Goal: Communication & Community: Share content

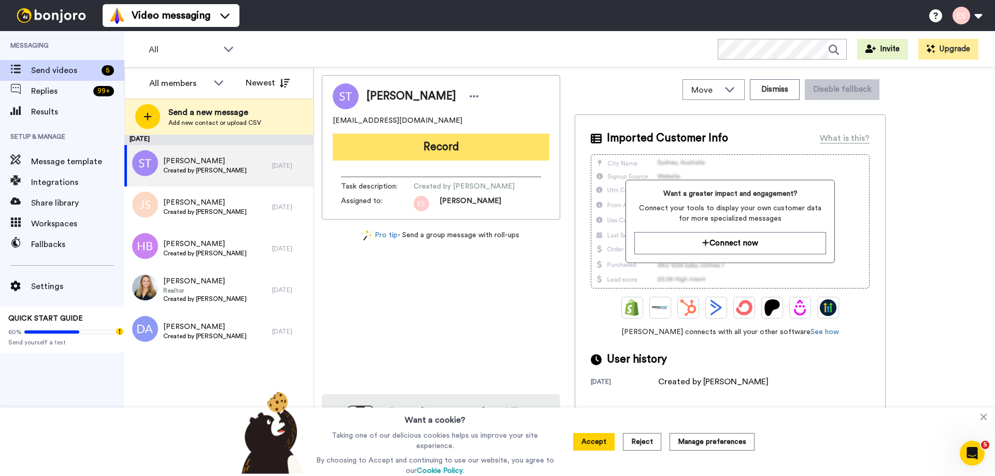
click at [487, 159] on button "Record" at bounding box center [441, 147] width 217 height 27
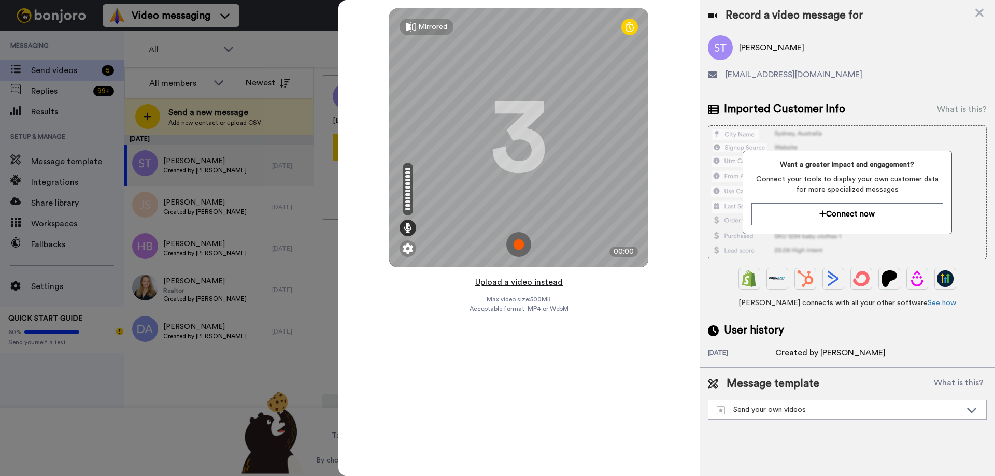
click at [532, 282] on button "Upload a video instead" at bounding box center [519, 282] width 94 height 13
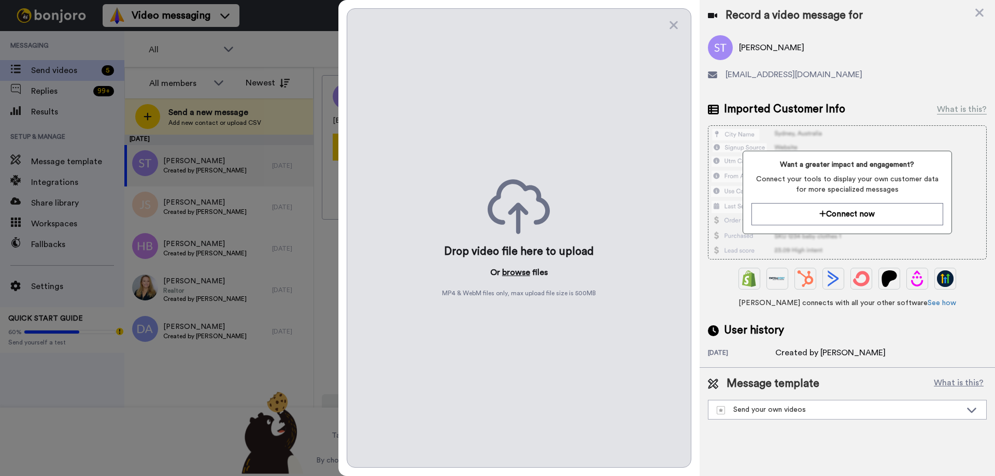
click at [520, 269] on button "browse" at bounding box center [516, 272] width 28 height 12
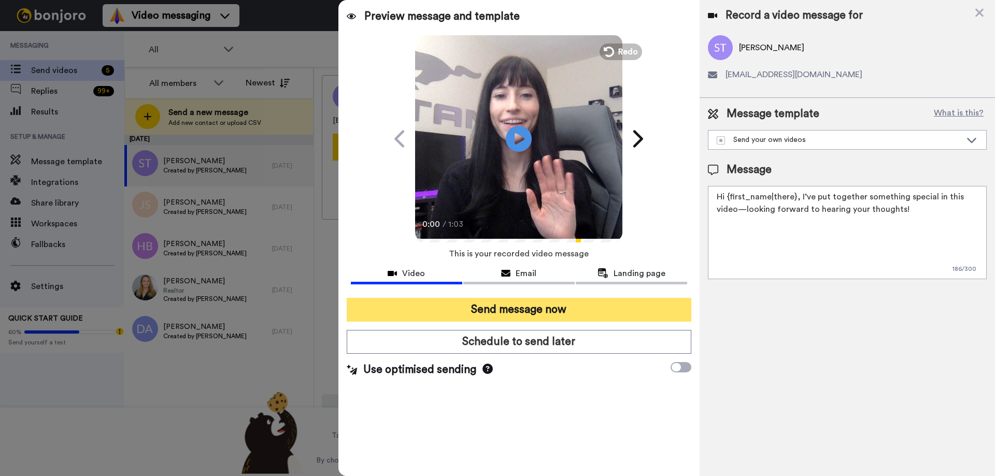
click at [495, 314] on button "Send message now" at bounding box center [519, 310] width 345 height 24
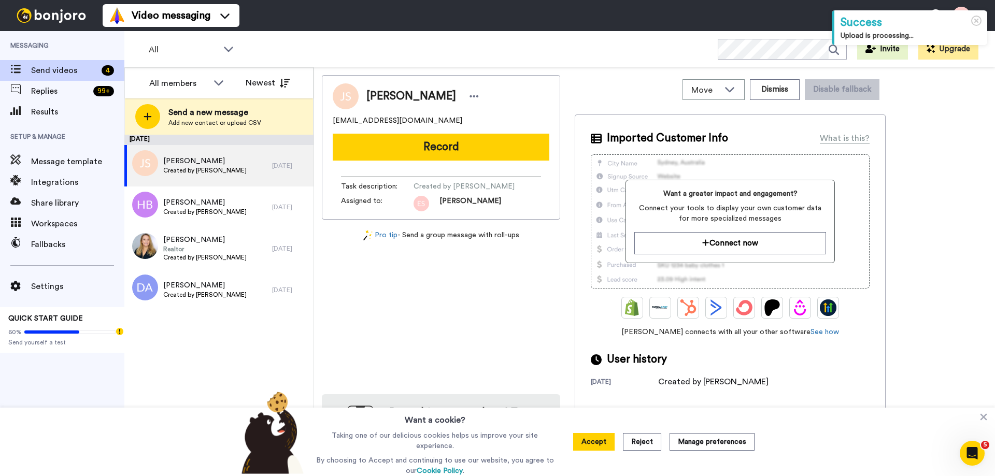
click at [411, 152] on button "Record" at bounding box center [441, 147] width 217 height 27
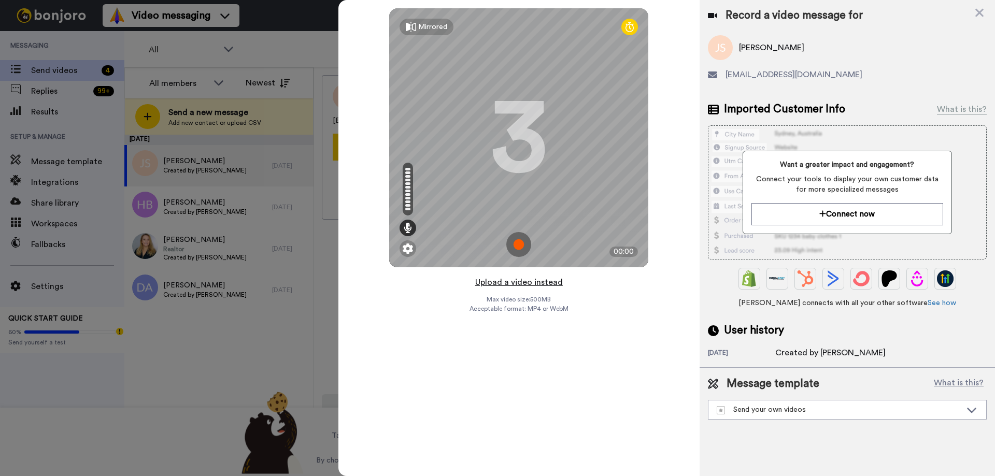
click at [517, 284] on button "Upload a video instead" at bounding box center [519, 282] width 94 height 13
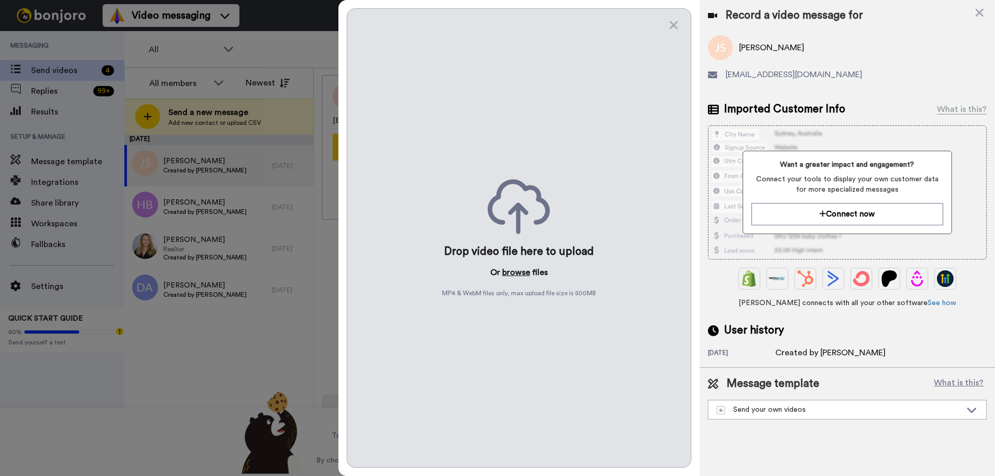
click at [516, 271] on button "browse" at bounding box center [516, 272] width 28 height 12
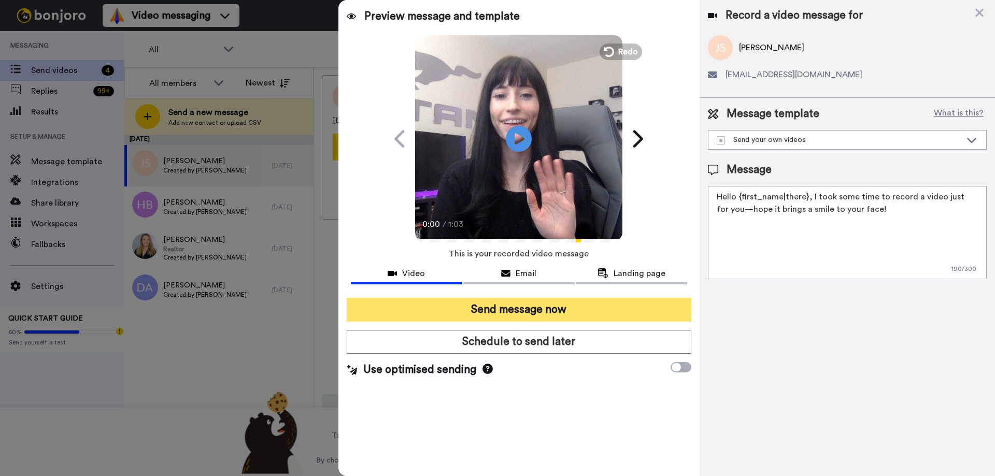
click at [554, 312] on button "Send message now" at bounding box center [519, 310] width 345 height 24
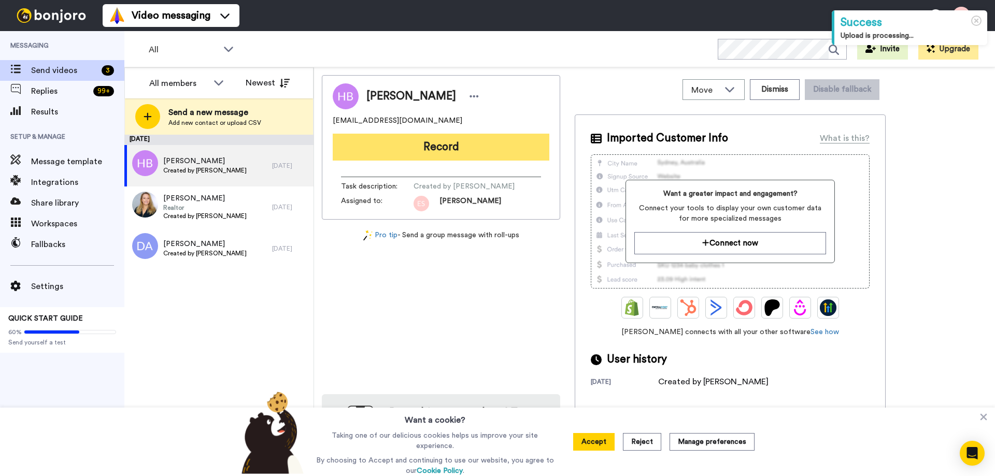
click at [432, 153] on button "Record" at bounding box center [441, 147] width 217 height 27
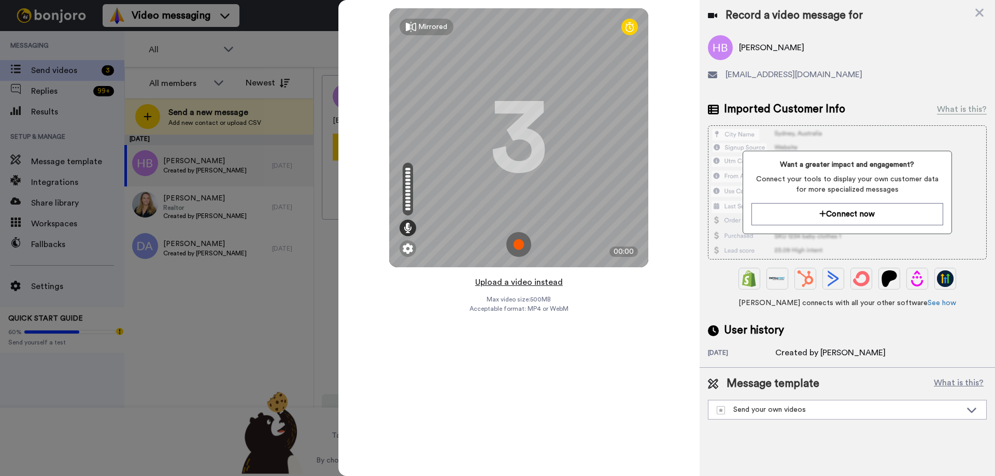
click at [534, 283] on button "Upload a video instead" at bounding box center [519, 282] width 94 height 13
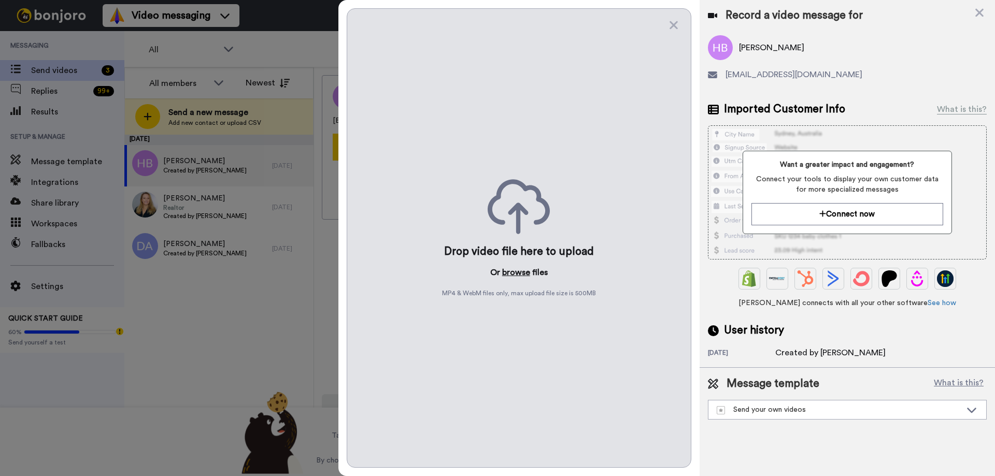
click at [515, 272] on button "browse" at bounding box center [516, 272] width 28 height 12
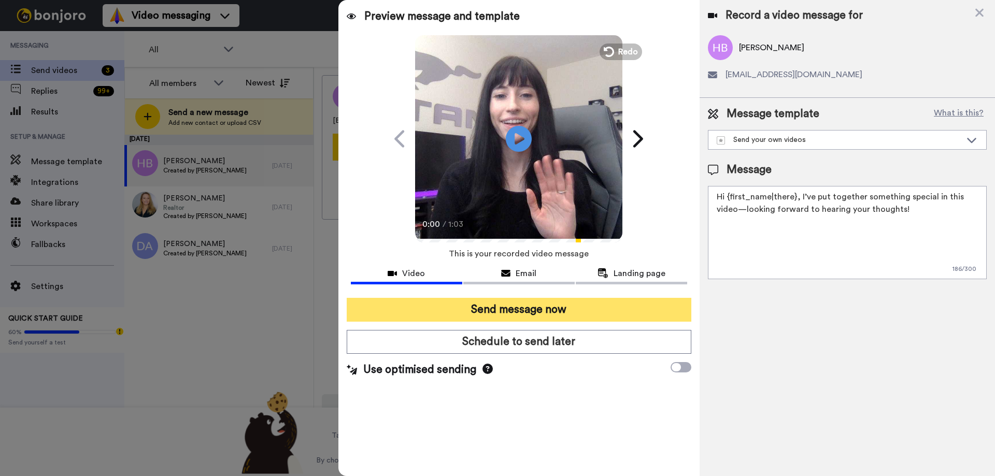
click at [528, 310] on button "Send message now" at bounding box center [519, 310] width 345 height 24
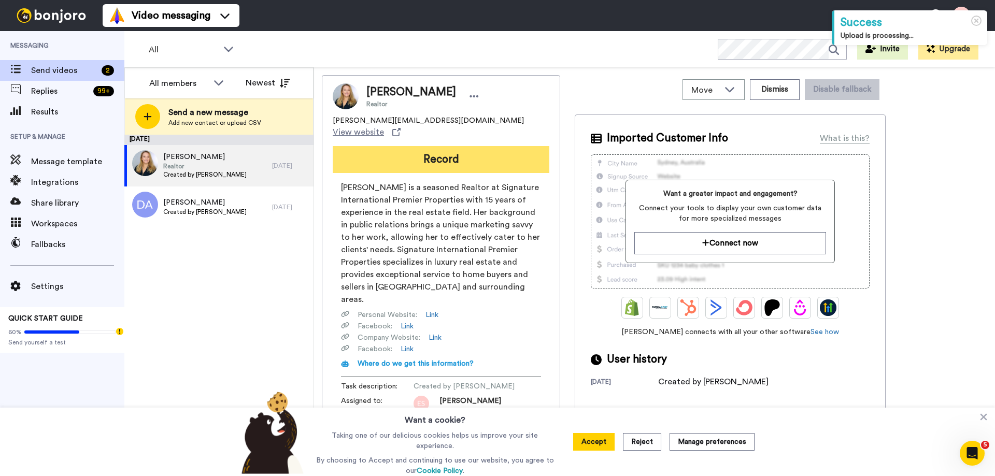
click at [454, 150] on button "Record" at bounding box center [441, 159] width 217 height 27
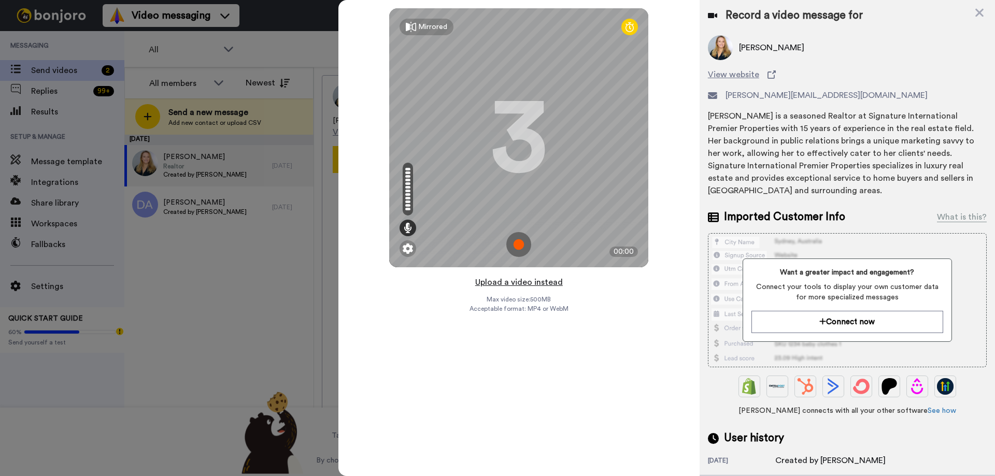
click at [524, 282] on button "Upload a video instead" at bounding box center [519, 282] width 94 height 13
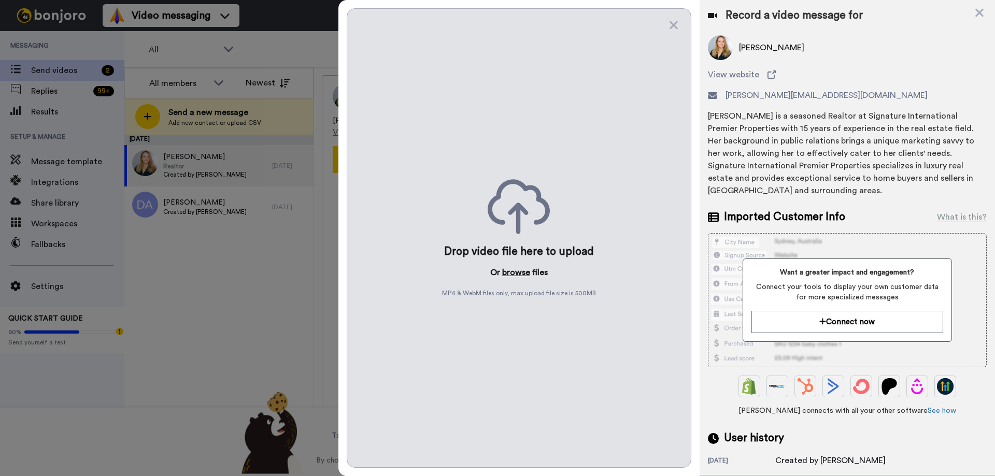
click at [517, 277] on button "browse" at bounding box center [516, 272] width 28 height 12
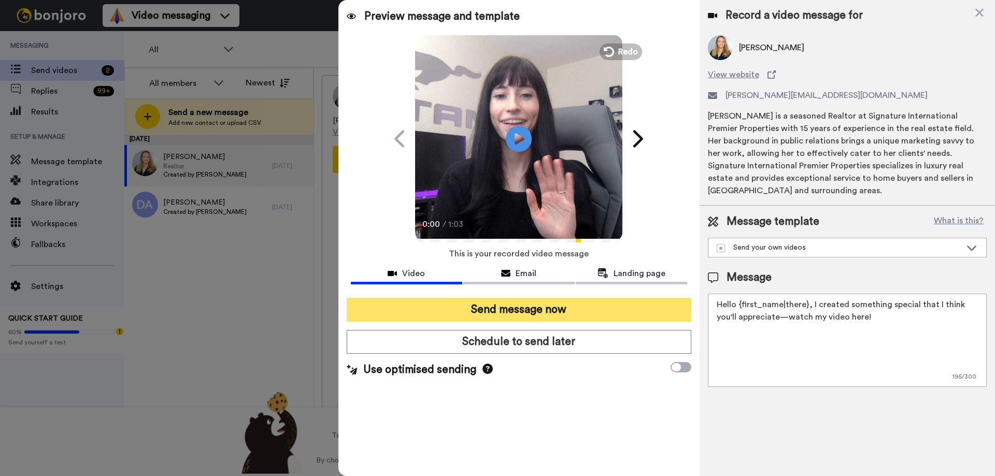
click at [546, 308] on button "Send message now" at bounding box center [519, 310] width 345 height 24
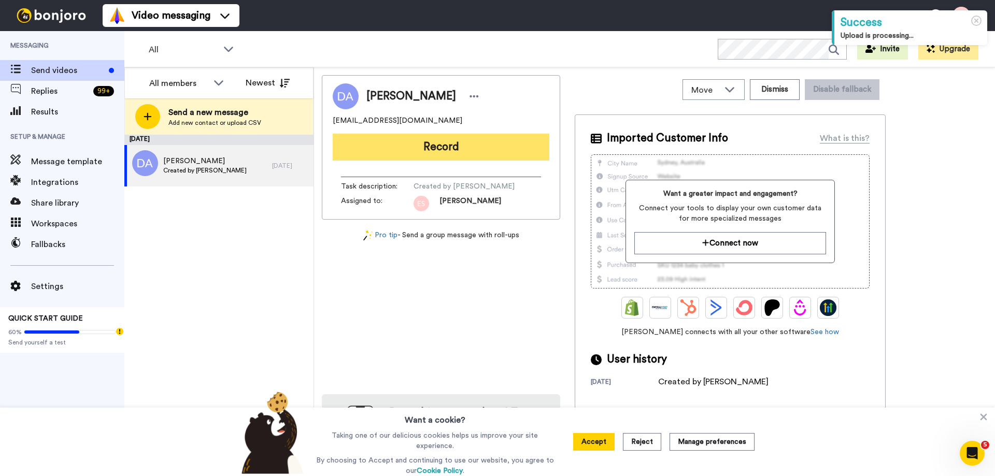
click at [398, 153] on button "Record" at bounding box center [441, 147] width 217 height 27
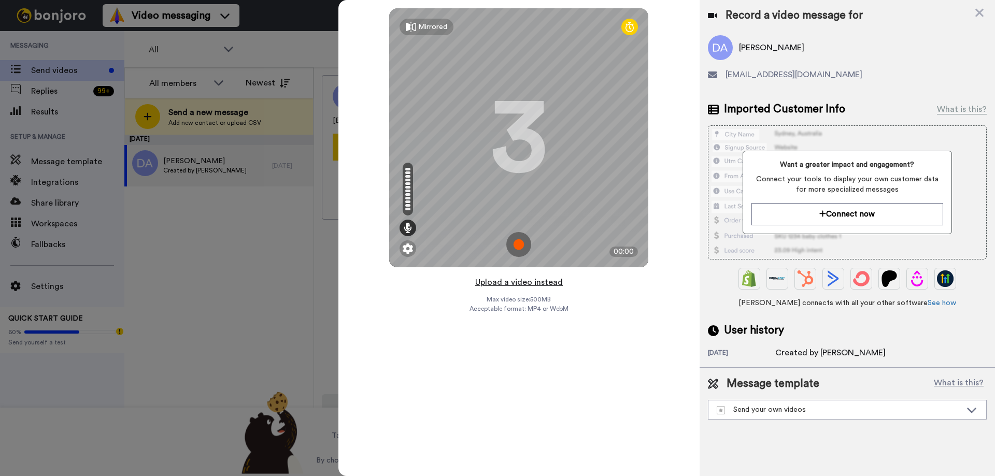
click at [528, 282] on button "Upload a video instead" at bounding box center [519, 282] width 94 height 13
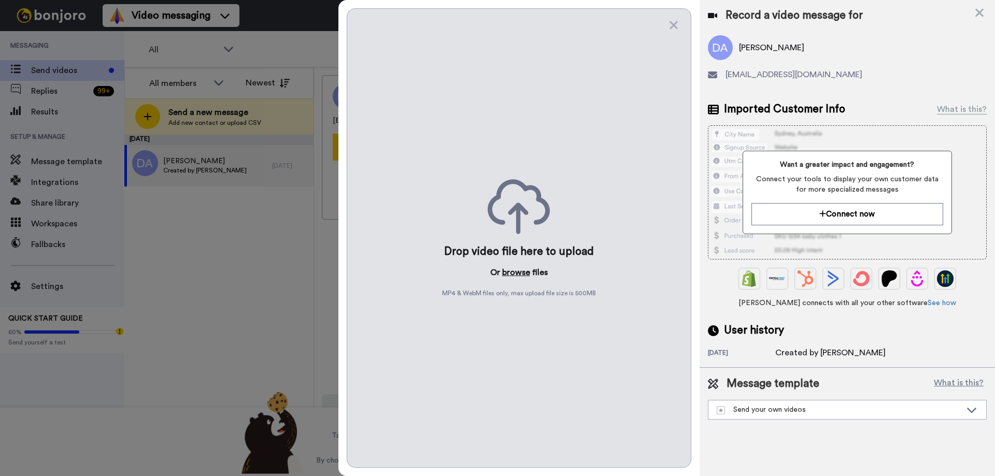
click at [515, 274] on button "browse" at bounding box center [516, 272] width 28 height 12
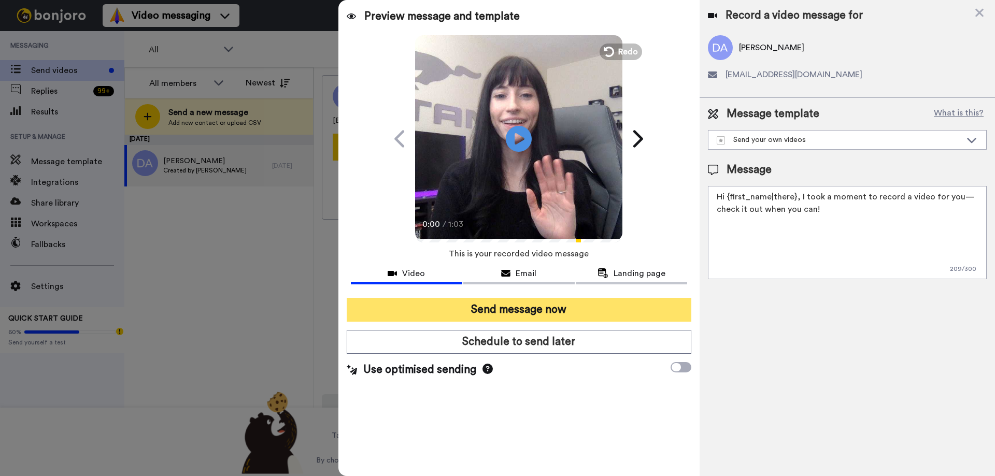
click at [507, 302] on button "Send message now" at bounding box center [519, 310] width 345 height 24
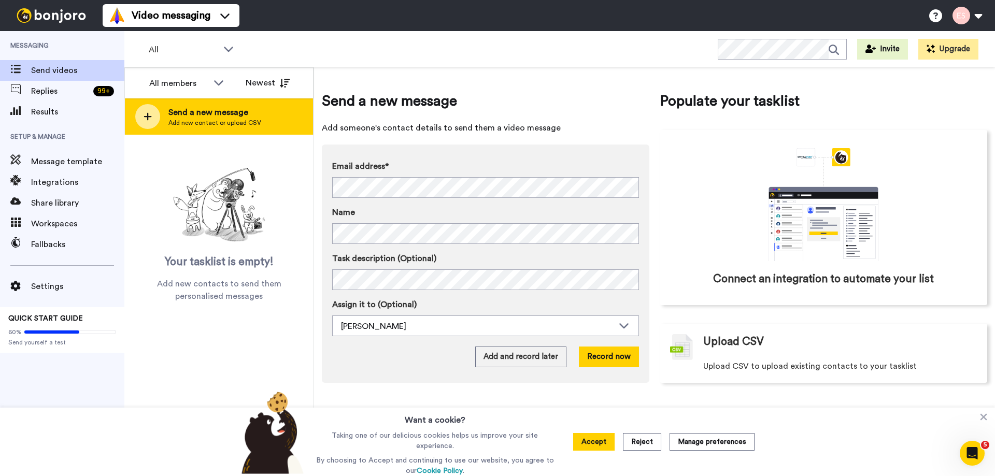
click at [260, 113] on div "Send a new message Add new contact or upload CSV" at bounding box center [219, 116] width 188 height 36
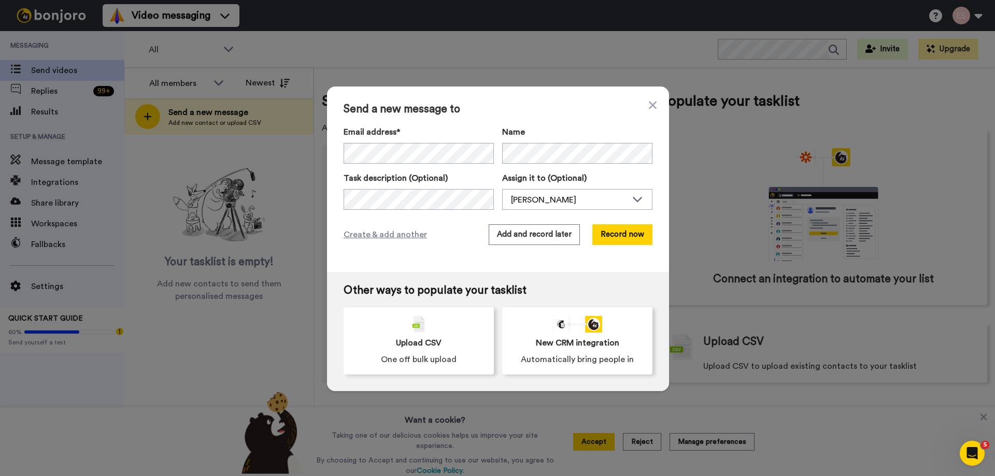
click at [515, 112] on span "Send a new message to" at bounding box center [498, 109] width 309 height 12
click at [536, 235] on button "Add and record later" at bounding box center [534, 234] width 91 height 21
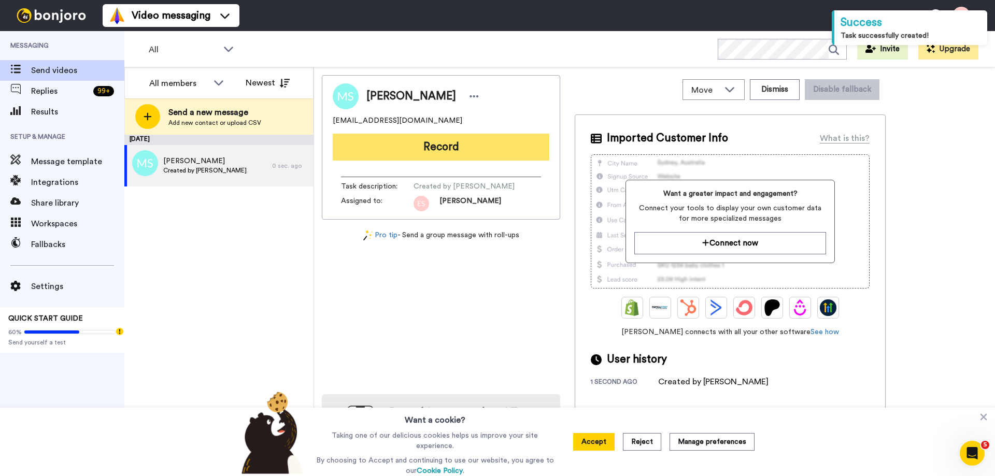
click at [449, 146] on button "Record" at bounding box center [441, 147] width 217 height 27
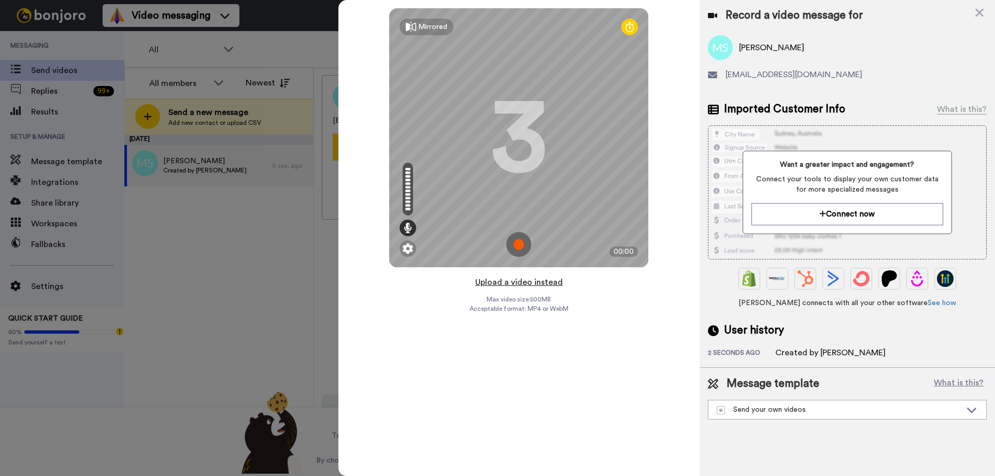
click at [517, 280] on button "Upload a video instead" at bounding box center [519, 282] width 94 height 13
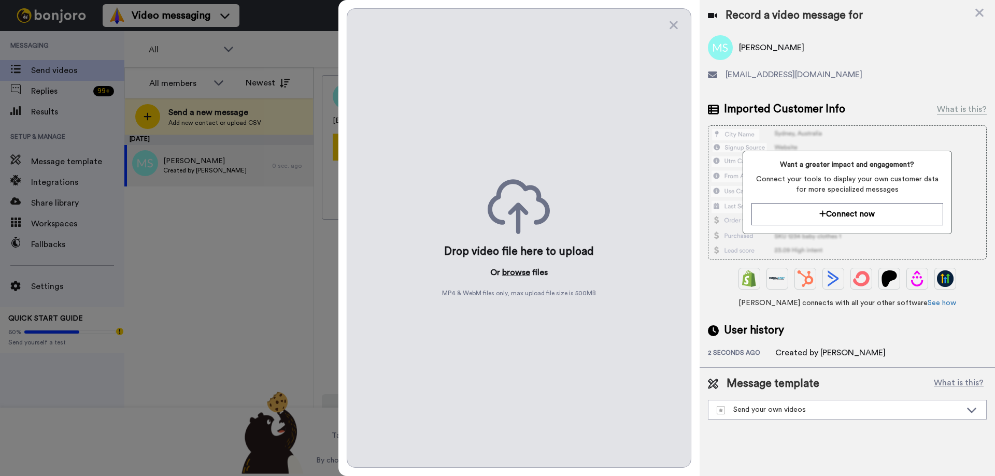
click at [516, 273] on button "browse" at bounding box center [516, 272] width 28 height 12
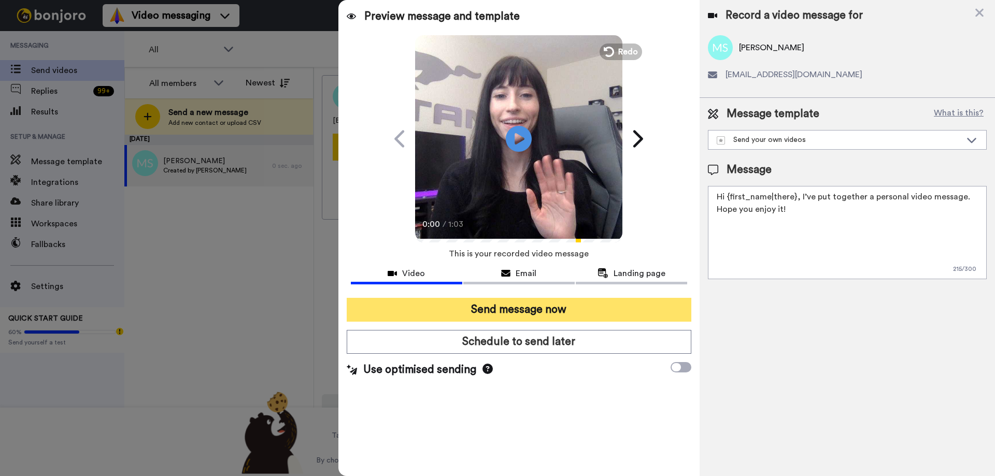
click at [518, 311] on button "Send message now" at bounding box center [519, 310] width 345 height 24
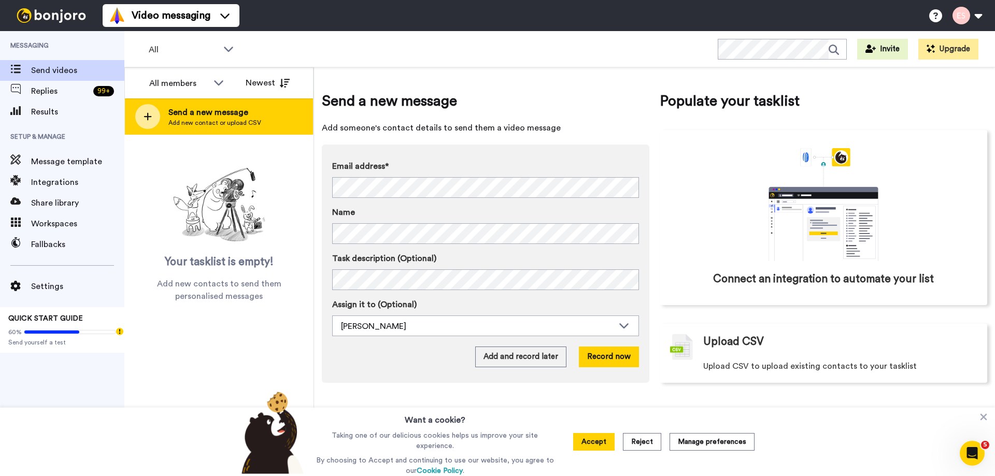
click at [230, 113] on span "Send a new message" at bounding box center [214, 112] width 93 height 12
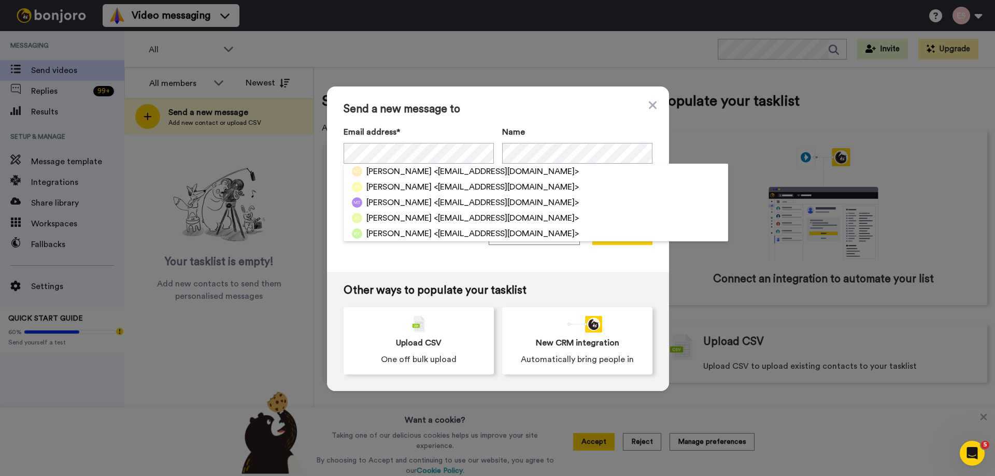
drag, startPoint x: 503, startPoint y: 112, endPoint x: 509, endPoint y: 121, distance: 11.1
click at [505, 115] on span "Send a new message to" at bounding box center [498, 109] width 309 height 12
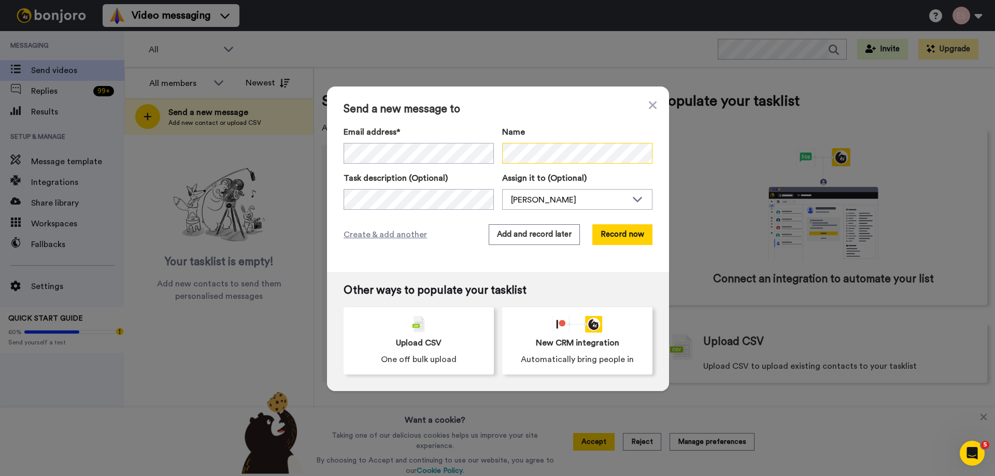
click at [450, 166] on div "Email address* Allison Insolera <allisoninsolera@gmail.com> Name Task descripti…" at bounding box center [498, 168] width 309 height 84
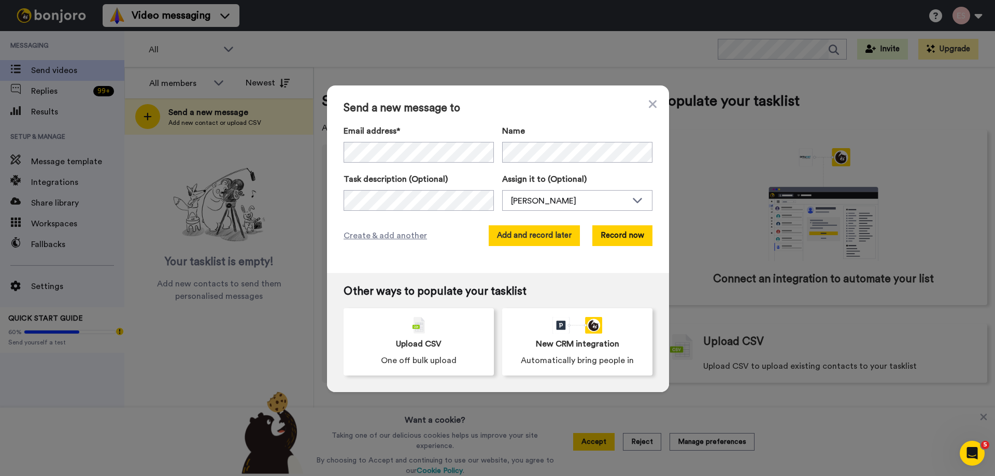
click at [524, 233] on button "Add and record later" at bounding box center [534, 235] width 91 height 21
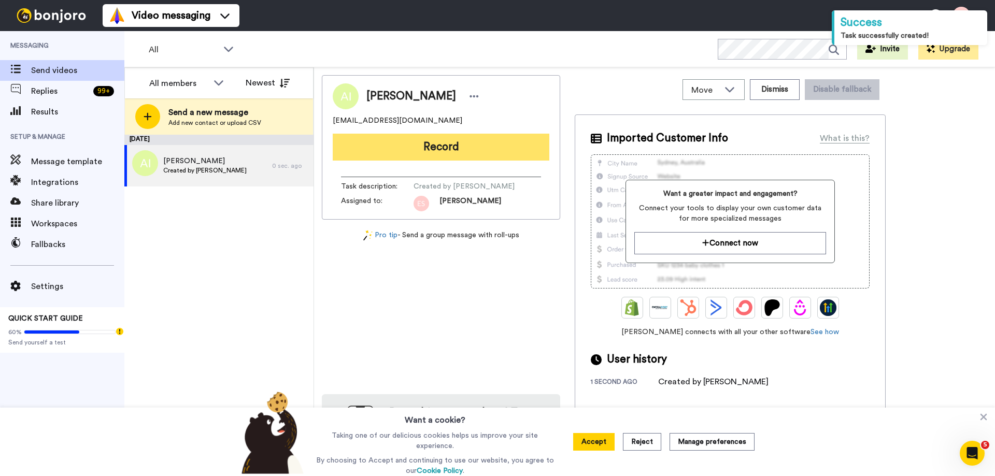
click at [446, 145] on button "Record" at bounding box center [441, 147] width 217 height 27
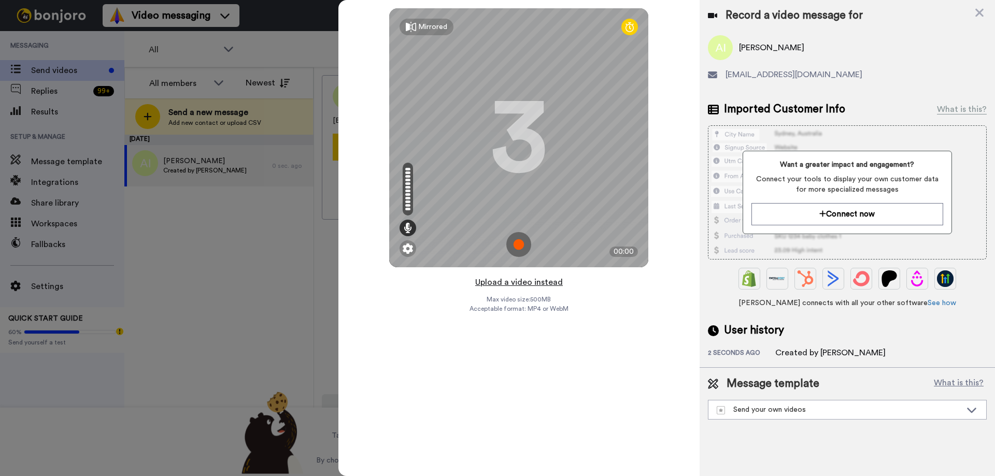
click at [530, 284] on button "Upload a video instead" at bounding box center [519, 282] width 94 height 13
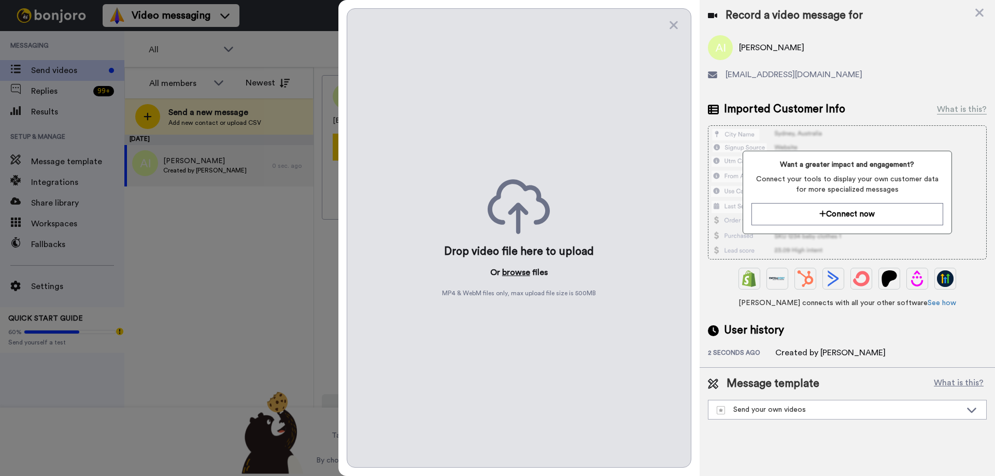
click at [507, 266] on button "browse" at bounding box center [516, 272] width 28 height 12
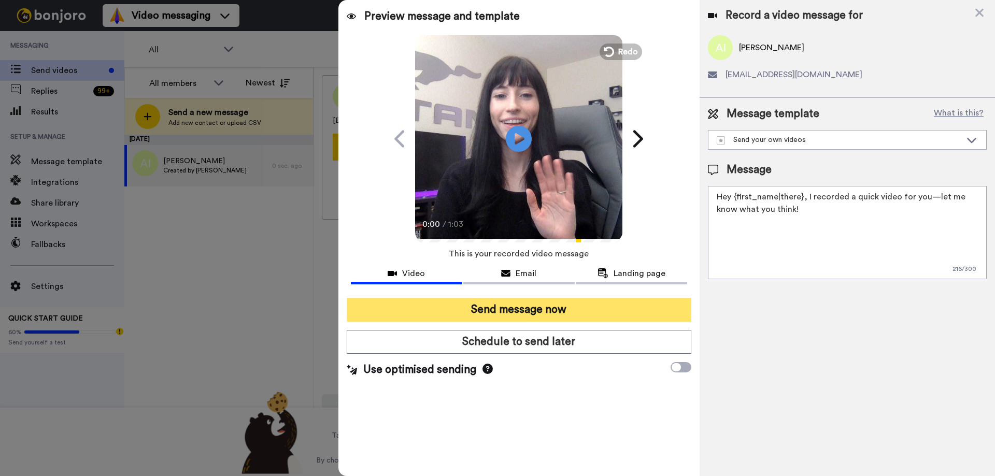
click at [473, 304] on button "Send message now" at bounding box center [519, 310] width 345 height 24
